Goal: Information Seeking & Learning: Understand process/instructions

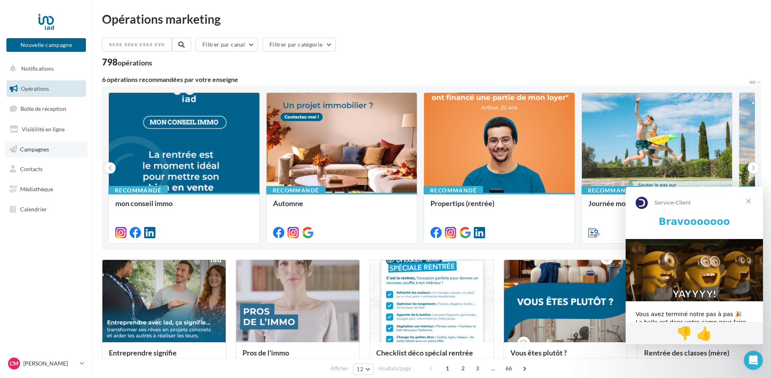
click at [30, 149] on span "Campagnes" at bounding box center [34, 148] width 29 height 7
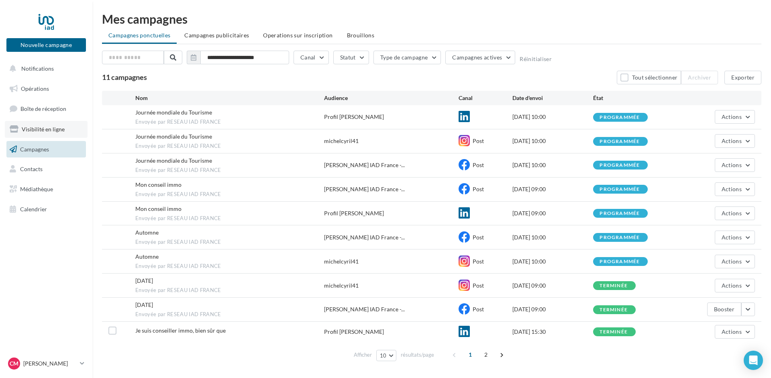
click at [37, 130] on span "Visibilité en ligne" at bounding box center [43, 129] width 43 height 7
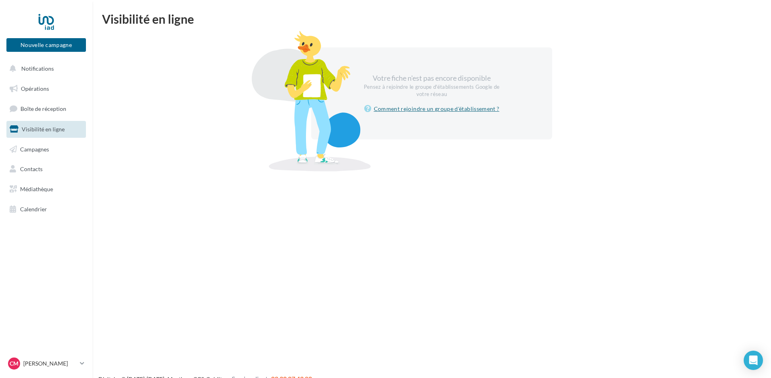
click at [435, 108] on link "Comment rejoindre un groupe d'établissement ?" at bounding box center [431, 109] width 135 height 10
click at [45, 144] on link "Campagnes" at bounding box center [46, 149] width 83 height 17
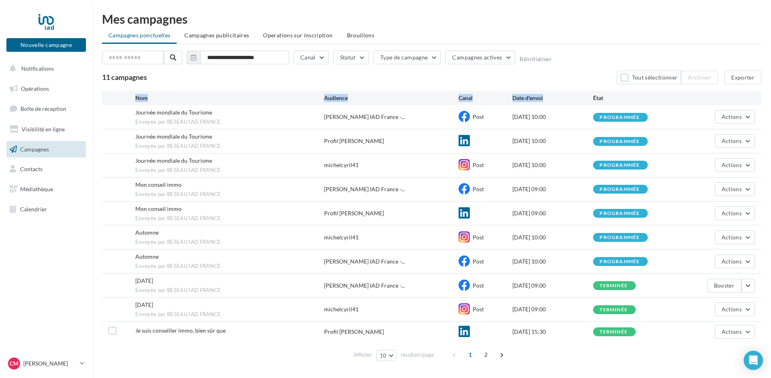
drag, startPoint x: 133, startPoint y: 98, endPoint x: 571, endPoint y: 98, distance: 438.9
click at [571, 98] on div "Nom Audience Canal Date d'envoi État" at bounding box center [431, 98] width 646 height 8
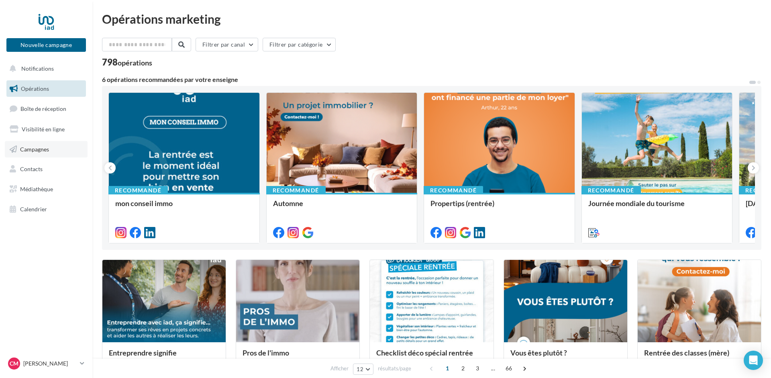
click at [33, 150] on span "Campagnes" at bounding box center [34, 148] width 29 height 7
